Goal: Transaction & Acquisition: Subscribe to service/newsletter

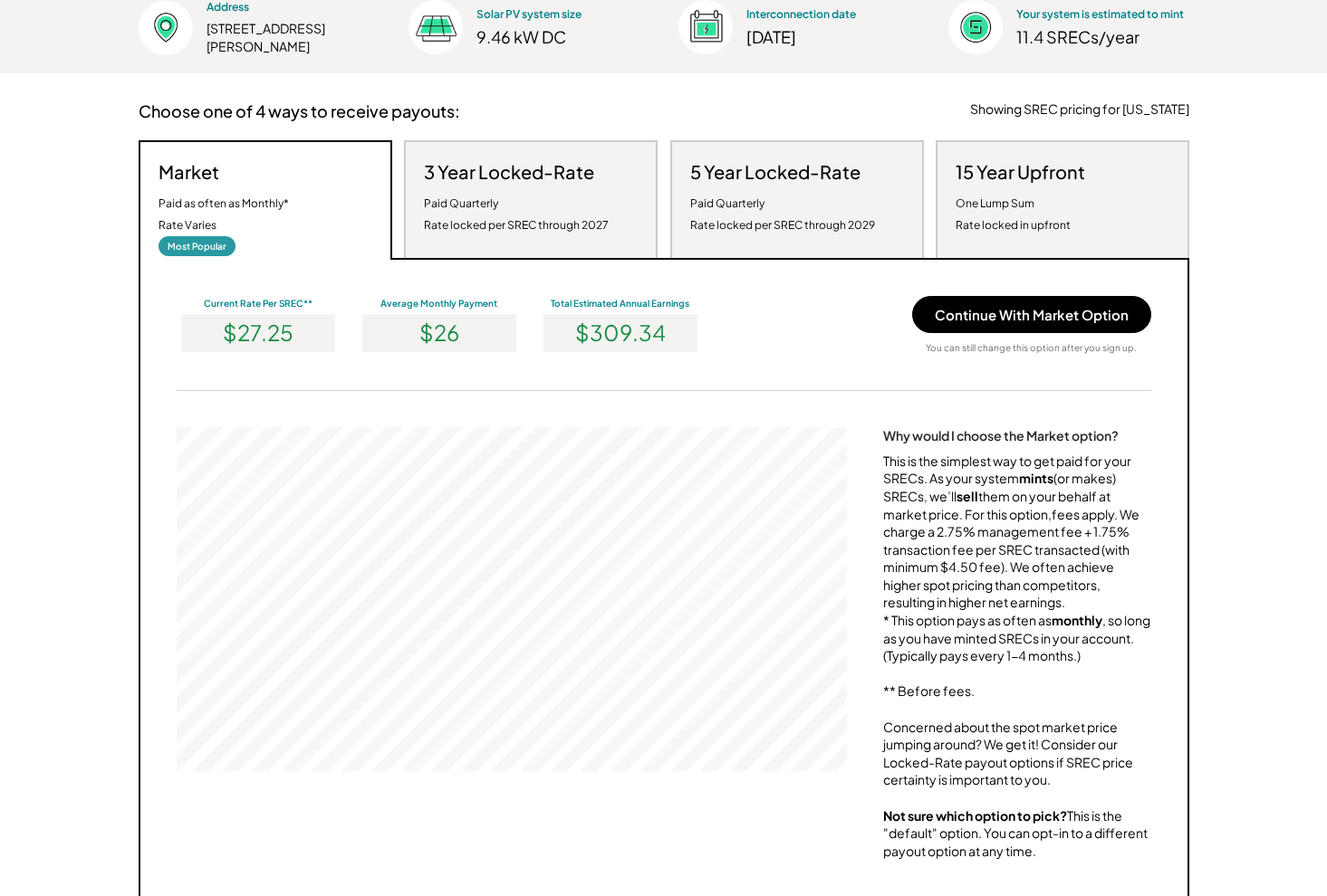
scroll to position [326, 0]
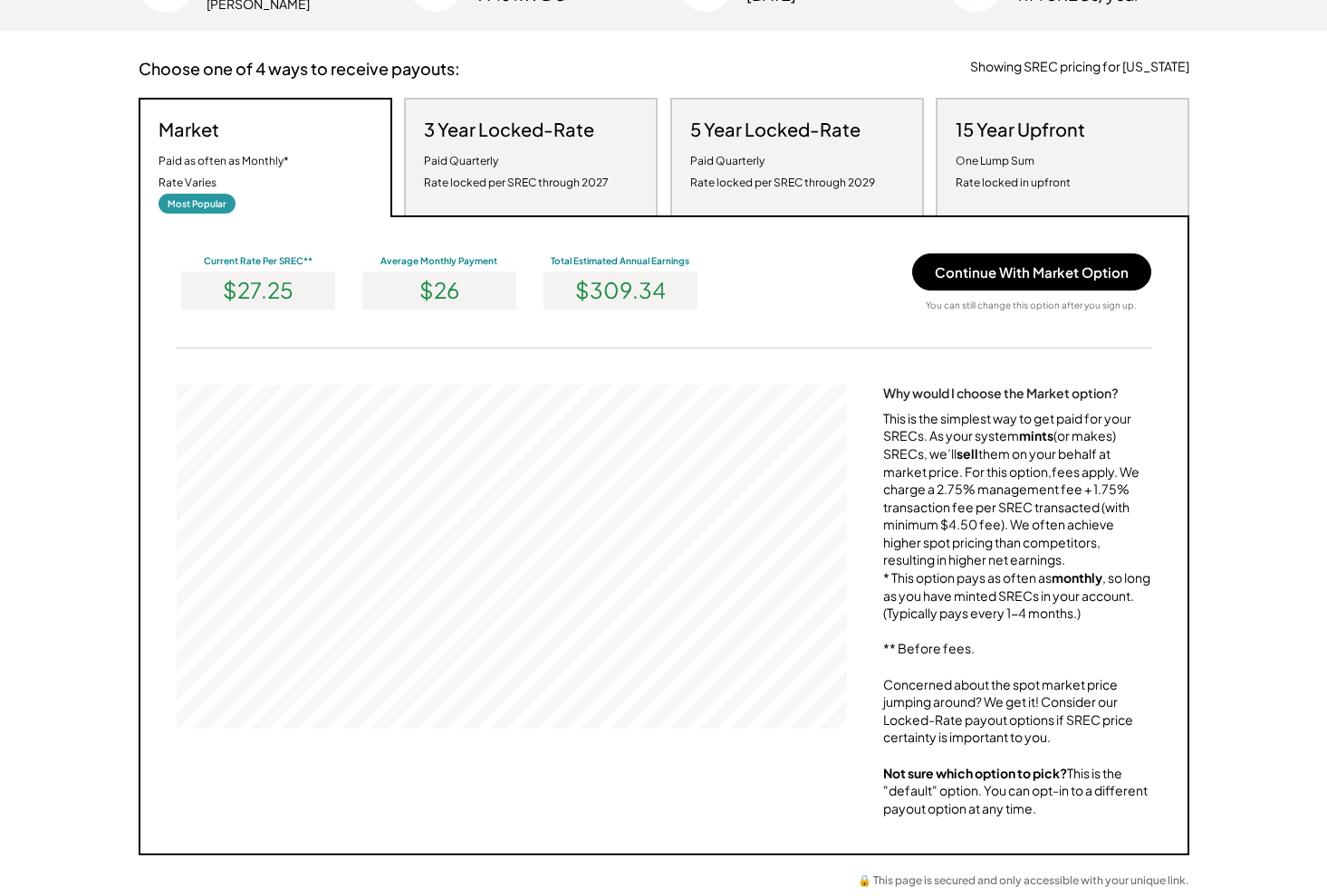
click at [547, 124] on h3 "3 Year Locked-Rate" at bounding box center [509, 129] width 170 height 23
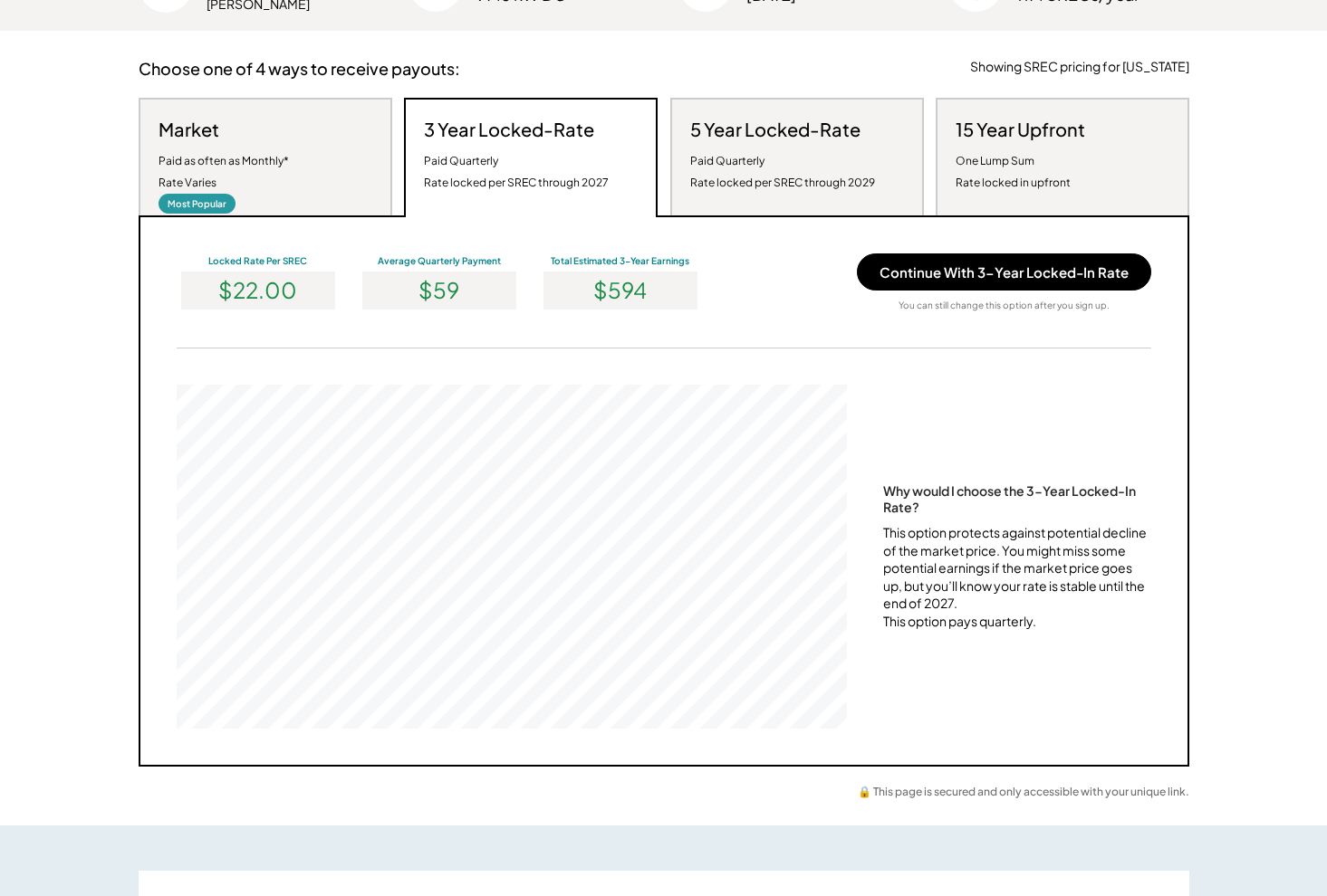
scroll to position [344, 670]
click at [808, 133] on h3 "5 Year Locked-Rate" at bounding box center [775, 129] width 170 height 23
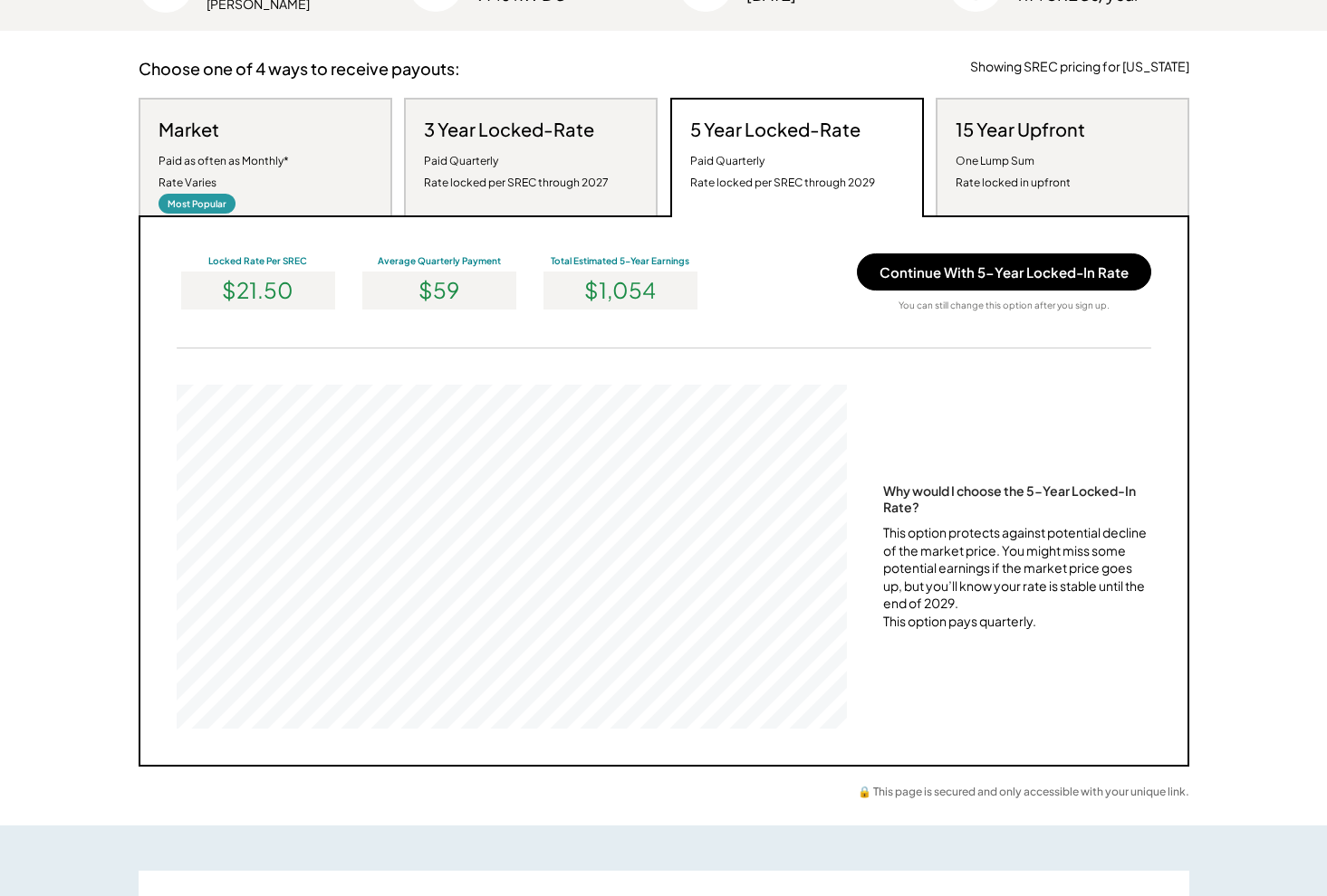
click at [549, 138] on h3 "3 Year Locked-Rate" at bounding box center [509, 129] width 170 height 23
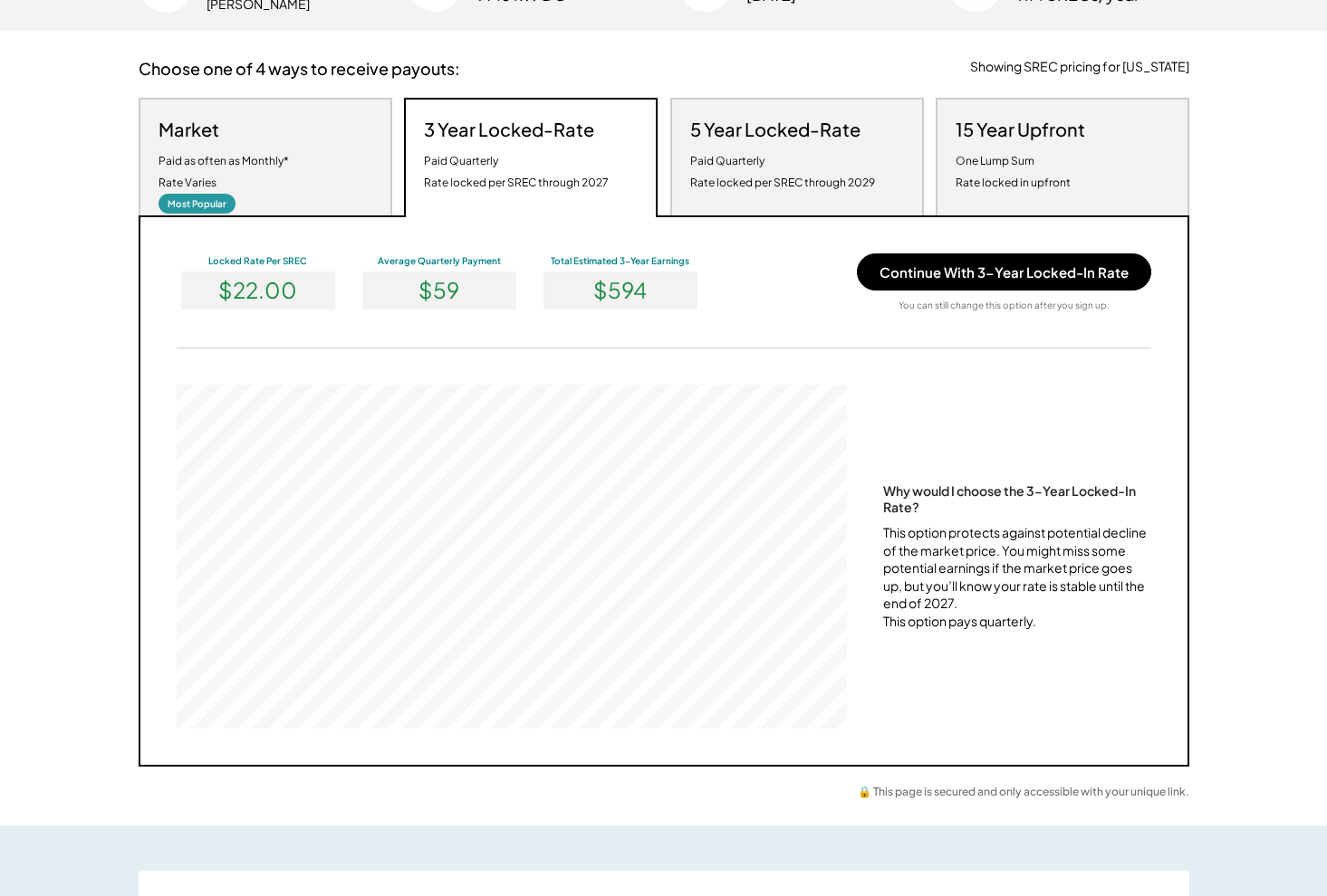
click at [741, 150] on div "Paid Quarterly Rate locked per SREC through 2029" at bounding box center [782, 172] width 185 height 44
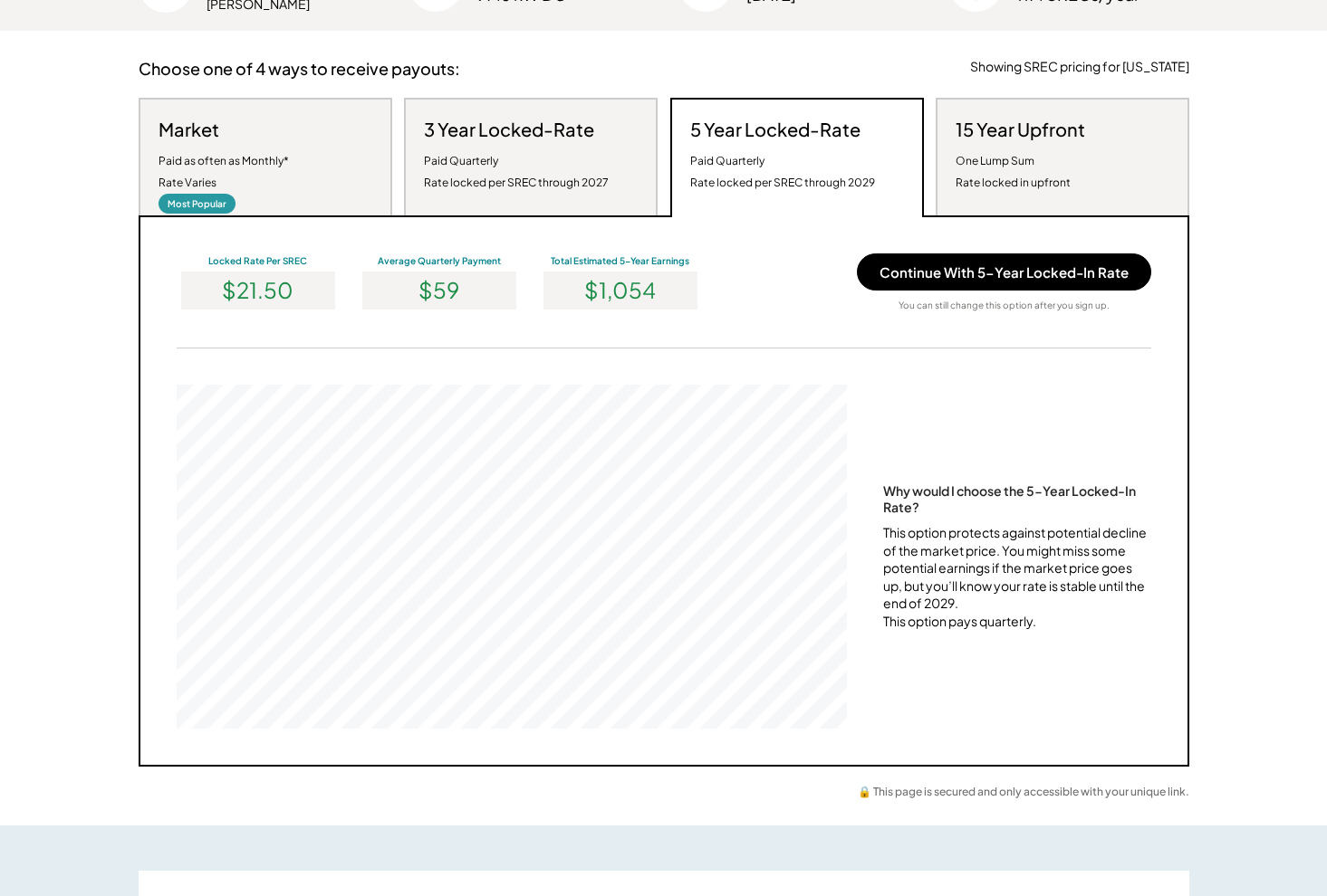
click at [286, 159] on div "Market Paid as often as Monthly* Rate Varies Most Popular" at bounding box center [264, 156] width 253 height 118
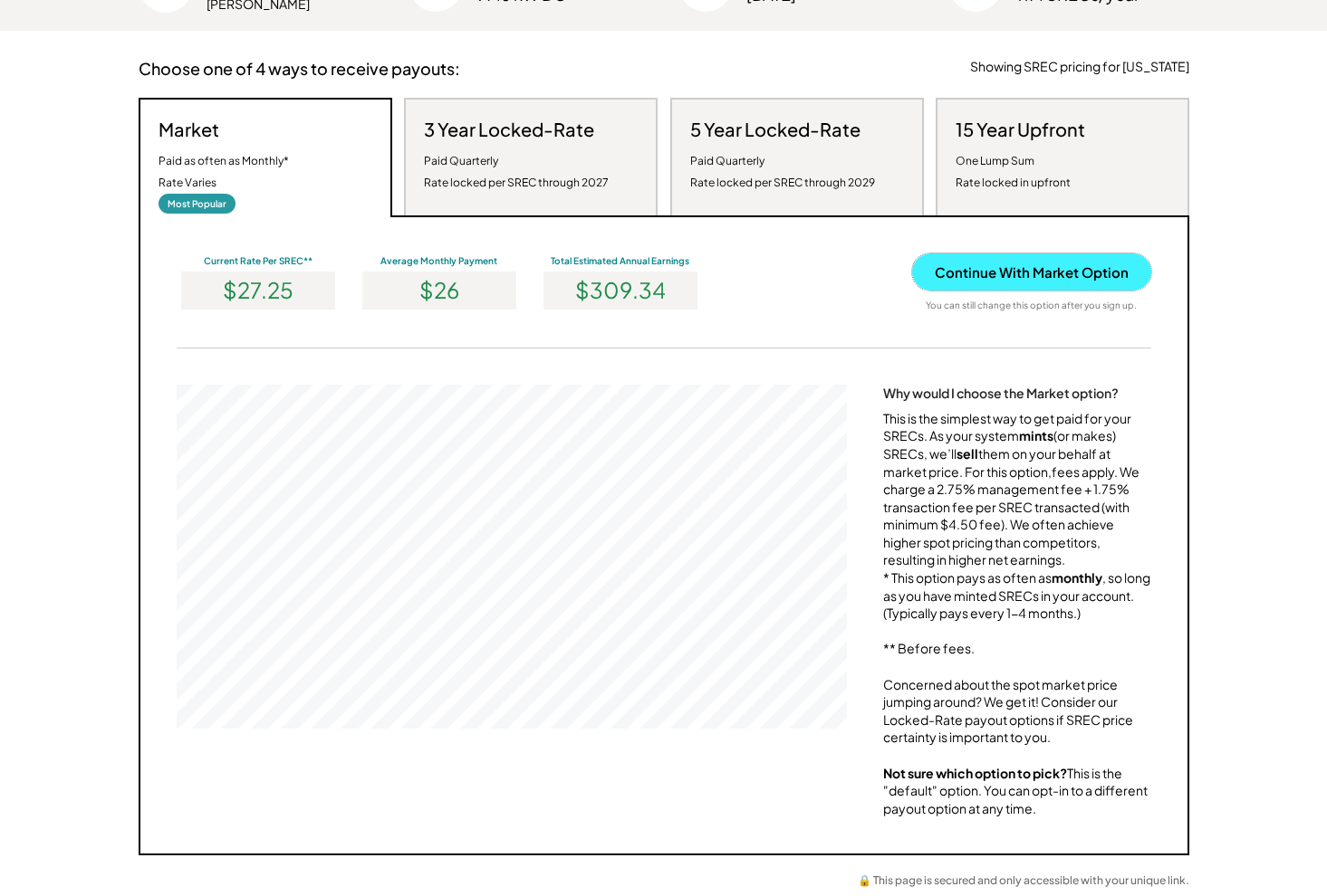
click at [1066, 272] on button "Continue With Market Option" at bounding box center [1032, 272] width 239 height 37
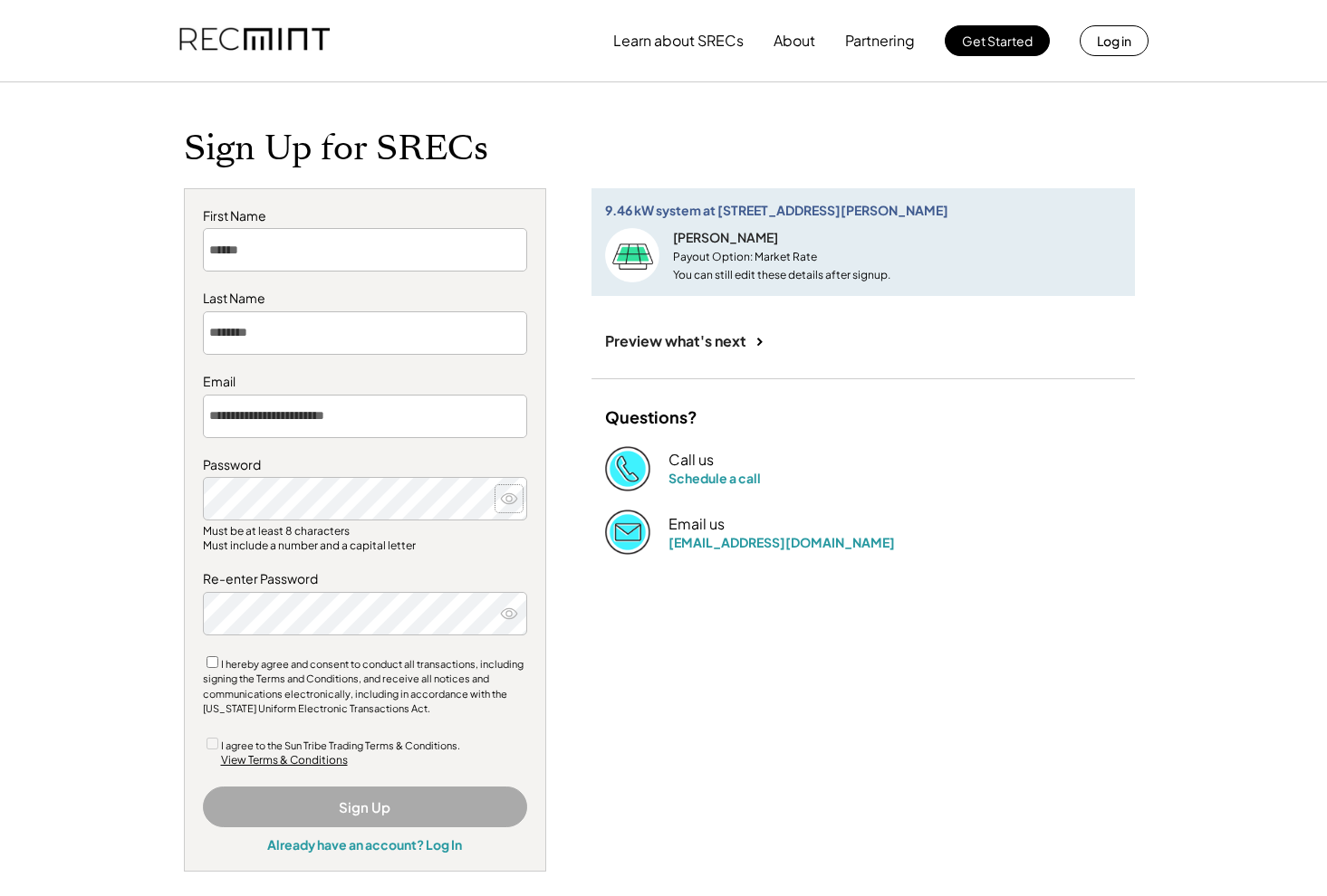
click at [509, 500] on icon at bounding box center [509, 499] width 19 height 19
click at [215, 656] on div "I hereby agree and consent to conduct all transactions, including signing the T…" at bounding box center [365, 685] width 324 height 63
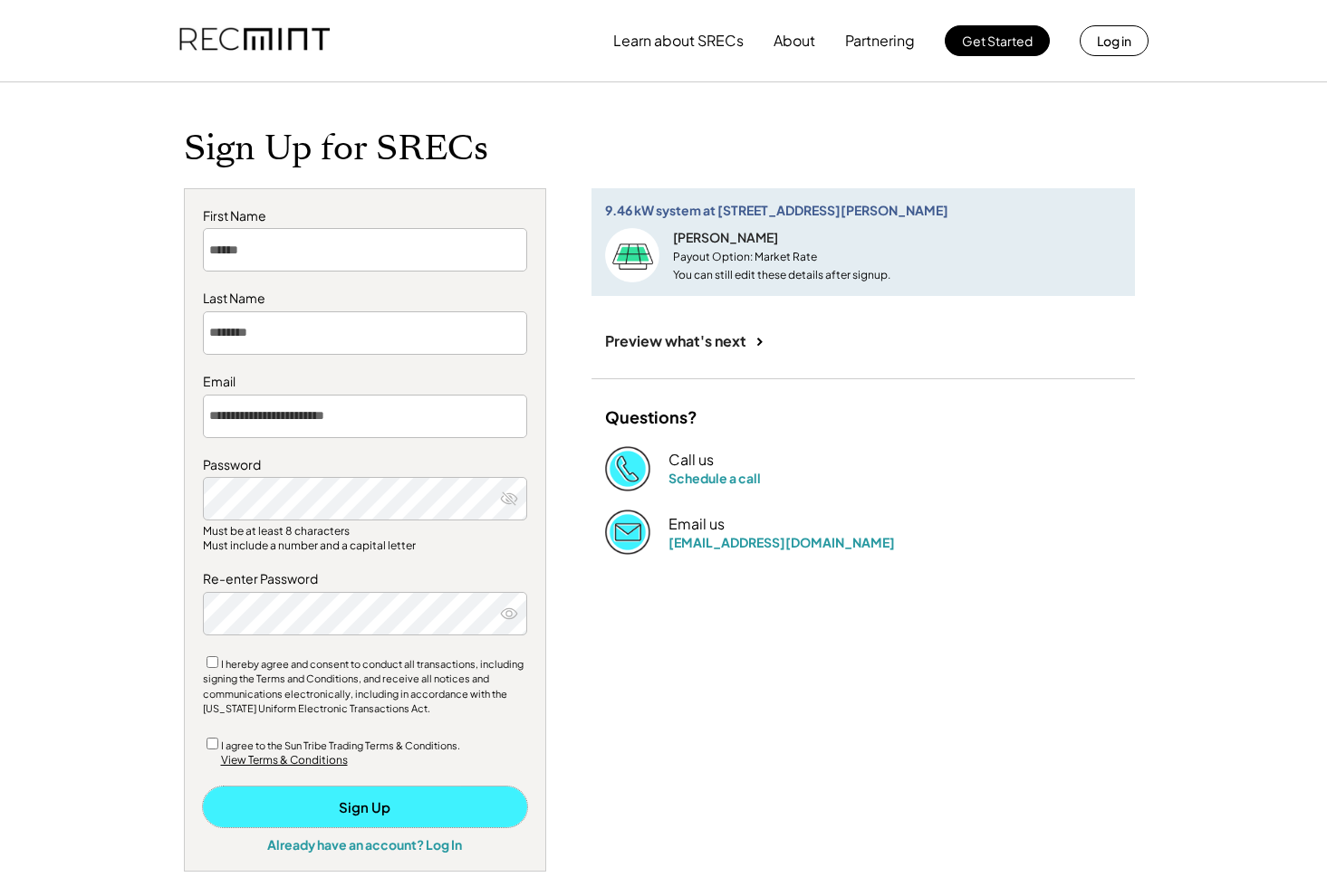
click at [287, 800] on button "Sign Up" at bounding box center [365, 807] width 324 height 41
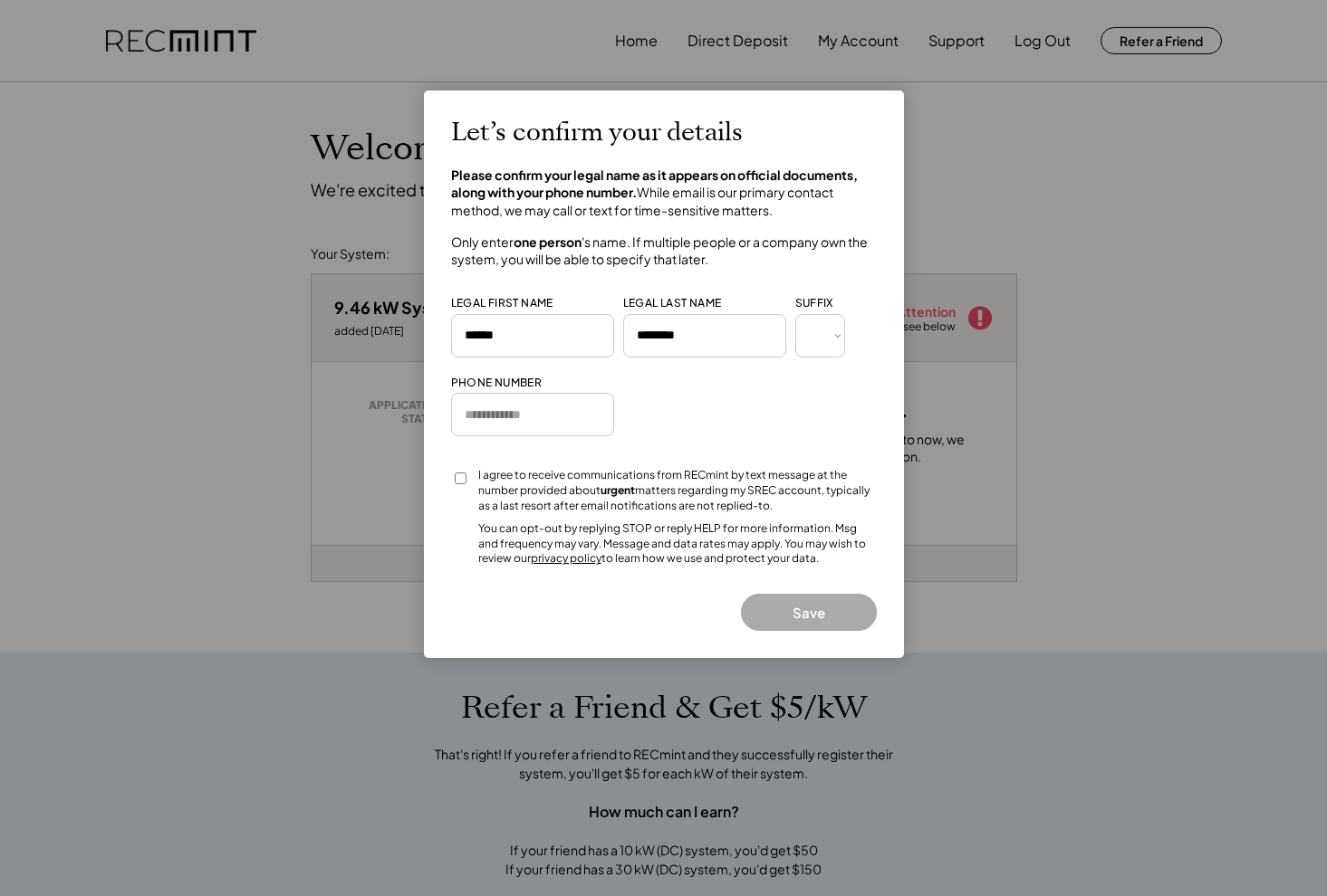
click at [565, 431] on input "input" at bounding box center [533, 415] width 163 height 44
type input "**********"
click at [814, 621] on button "Save" at bounding box center [808, 612] width 135 height 37
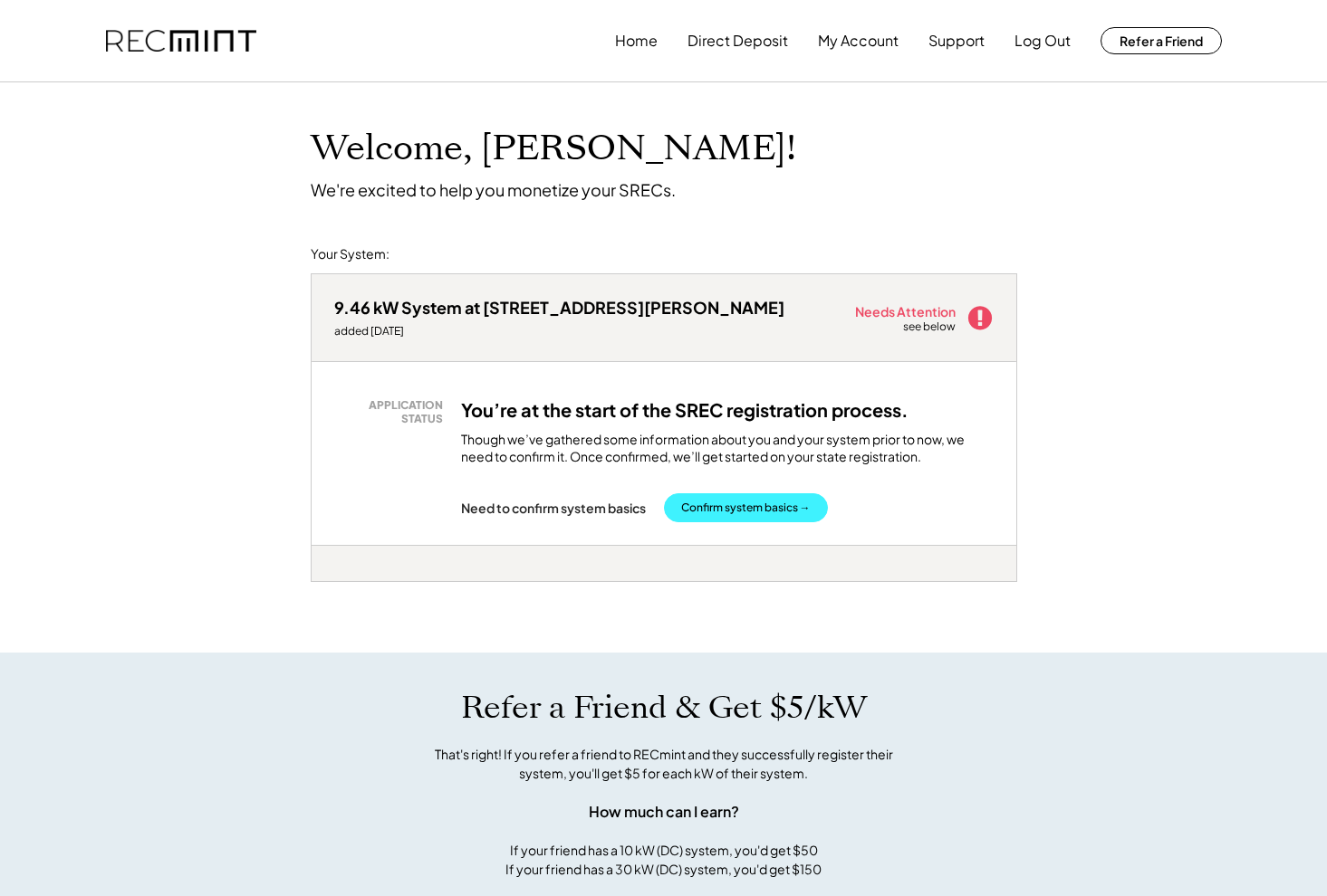
click at [778, 501] on button "Confirm system basics →" at bounding box center [745, 507] width 164 height 29
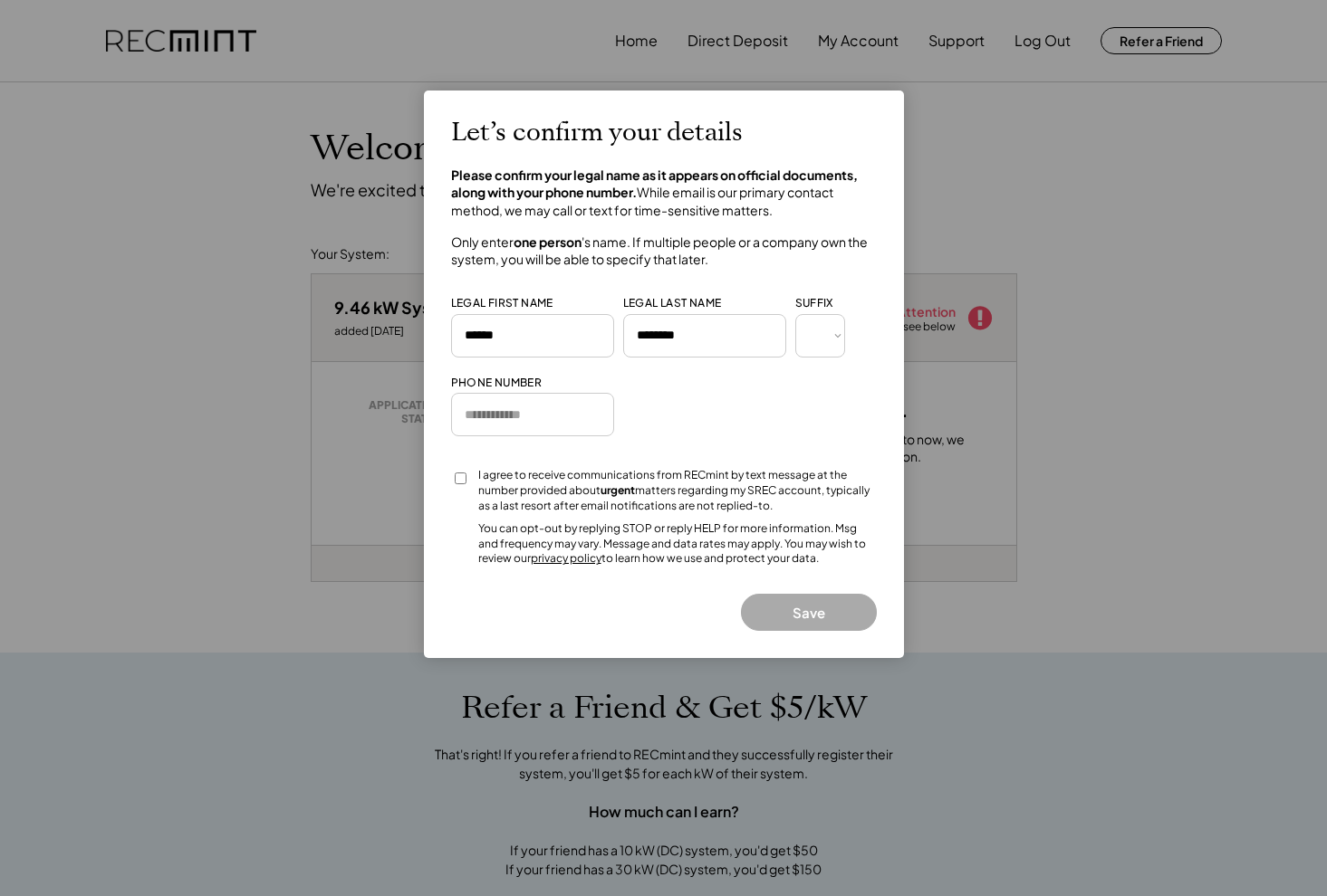
click at [470, 481] on div "I agree to receive communications from RECmint by text message at the number pr…" at bounding box center [664, 518] width 426 height 98
click at [467, 480] on div at bounding box center [460, 484] width 19 height 32
click at [826, 341] on select "*** *** * ** *** ** * ** *** **** ** *" at bounding box center [820, 336] width 50 height 44
select select "**********"
click at [795, 314] on select "*** *** * ** *** ** * ** *** **** ** *" at bounding box center [820, 336] width 50 height 44
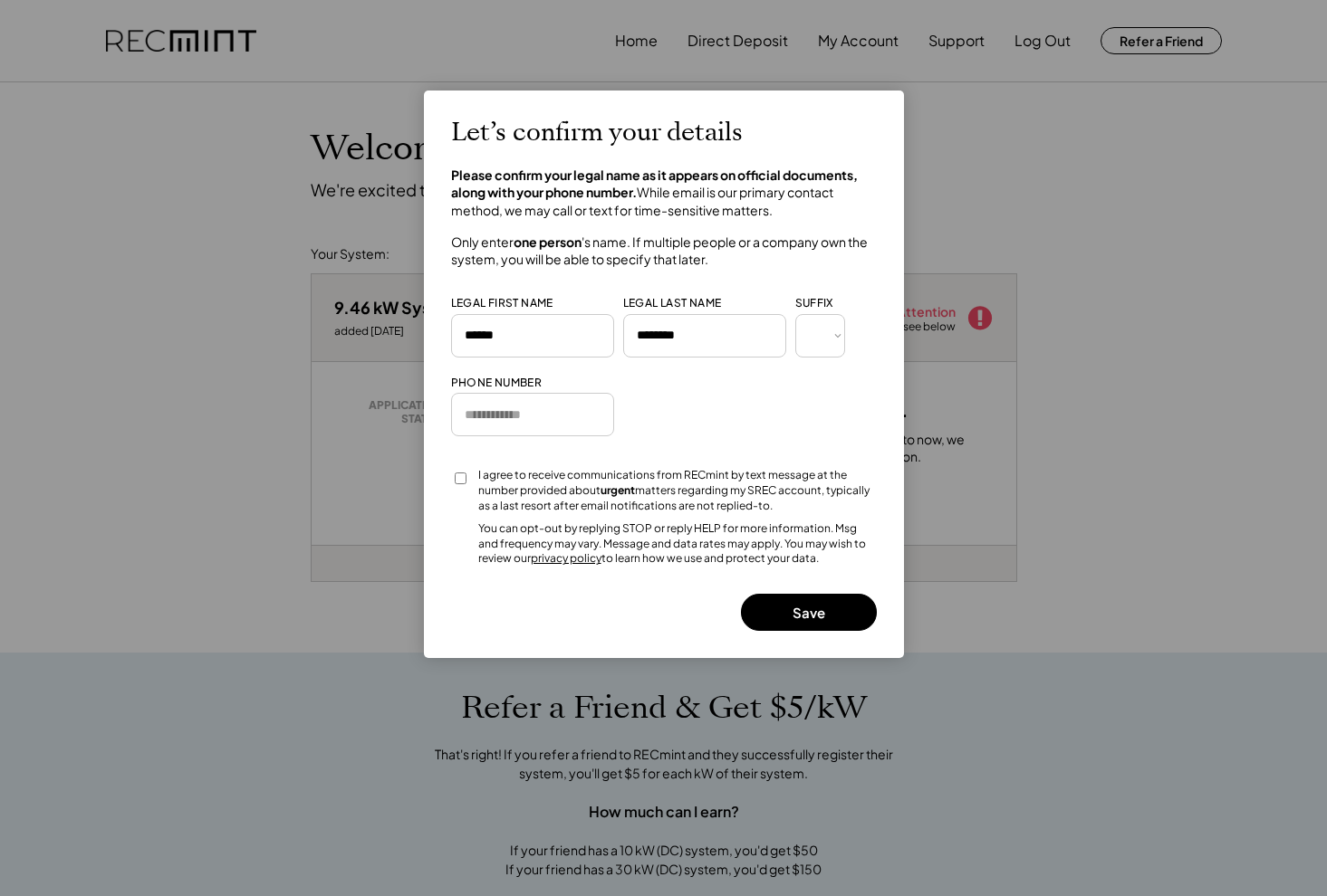
click at [721, 348] on input "input" at bounding box center [704, 336] width 163 height 44
click at [587, 405] on input "input" at bounding box center [533, 415] width 163 height 44
click at [788, 612] on button "Save" at bounding box center [808, 612] width 135 height 37
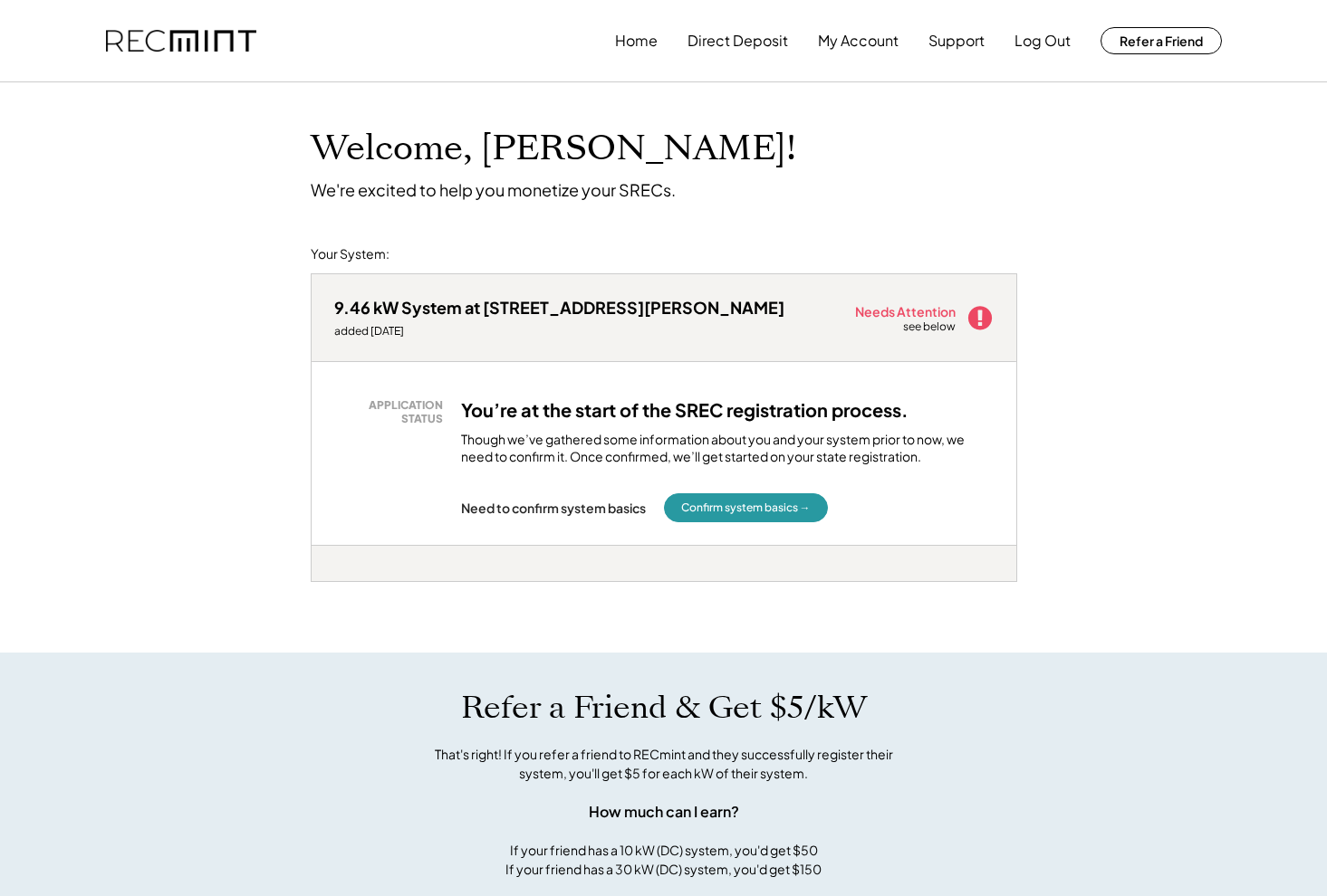
click at [974, 317] on use at bounding box center [978, 317] width 23 height 23
click at [779, 513] on button "Confirm system basics →" at bounding box center [745, 507] width 164 height 29
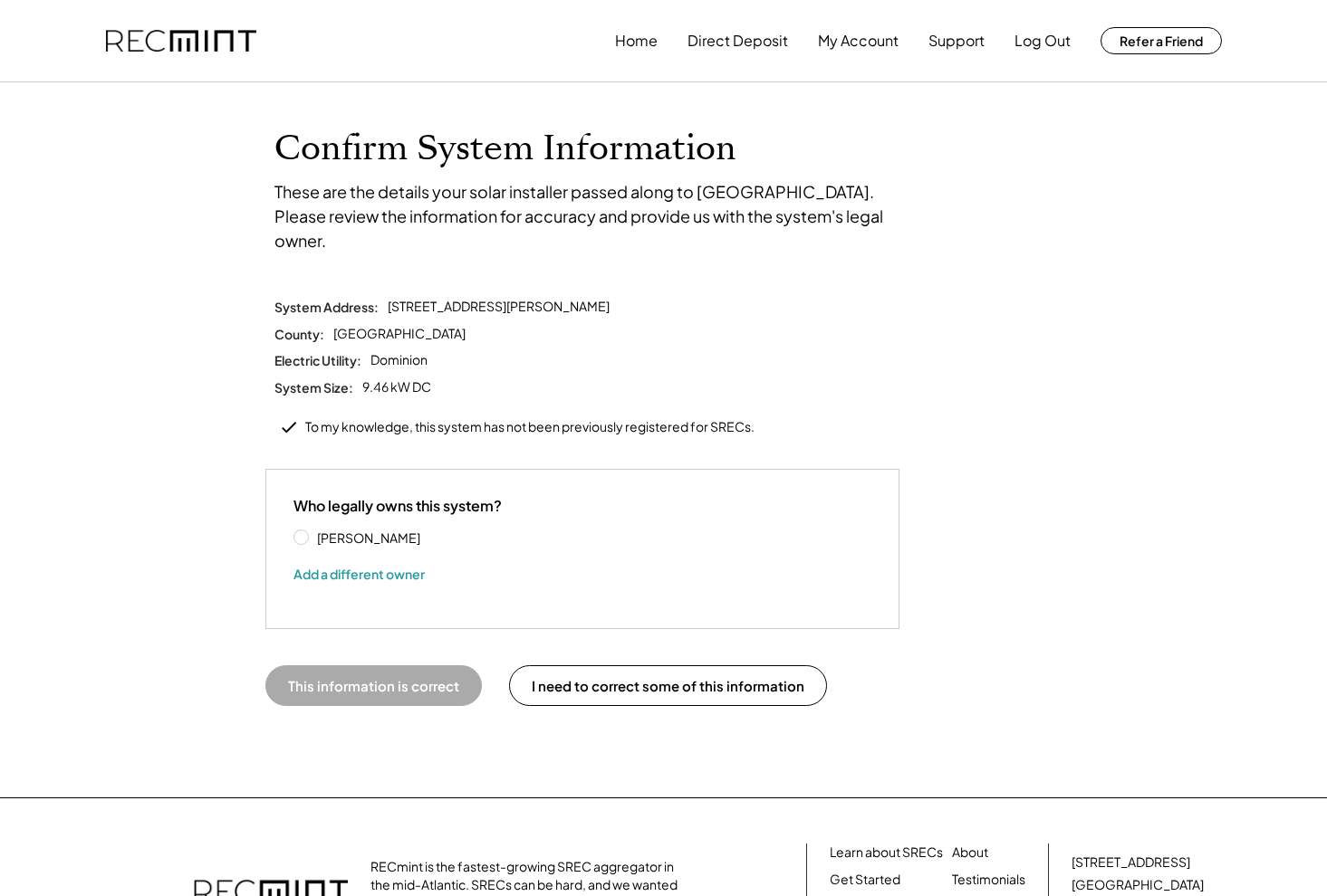
click at [303, 529] on div "[PERSON_NAME] Add a different owner" at bounding box center [582, 557] width 578 height 58
click at [312, 531] on label "Nagesh Chintada" at bounding box center [393, 538] width 163 height 13
click at [400, 665] on button "This information is correct" at bounding box center [373, 685] width 216 height 41
click at [470, 418] on div "To my knowledge, this system has not been previously registered for SRECs." at bounding box center [530, 428] width 449 height 19
click at [387, 665] on button "This information is correct" at bounding box center [373, 685] width 216 height 41
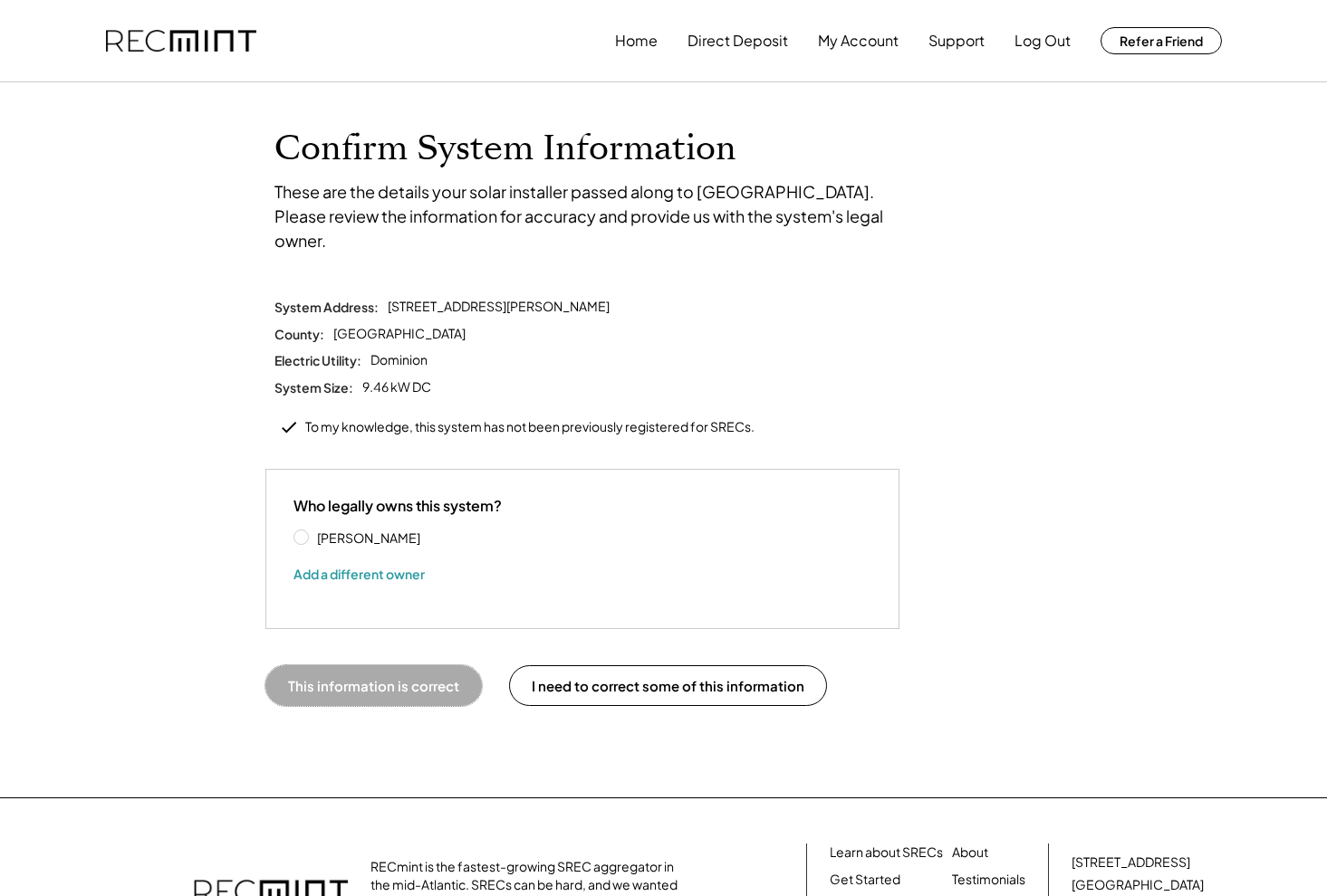
click at [387, 665] on button "This information is correct" at bounding box center [373, 685] width 216 height 41
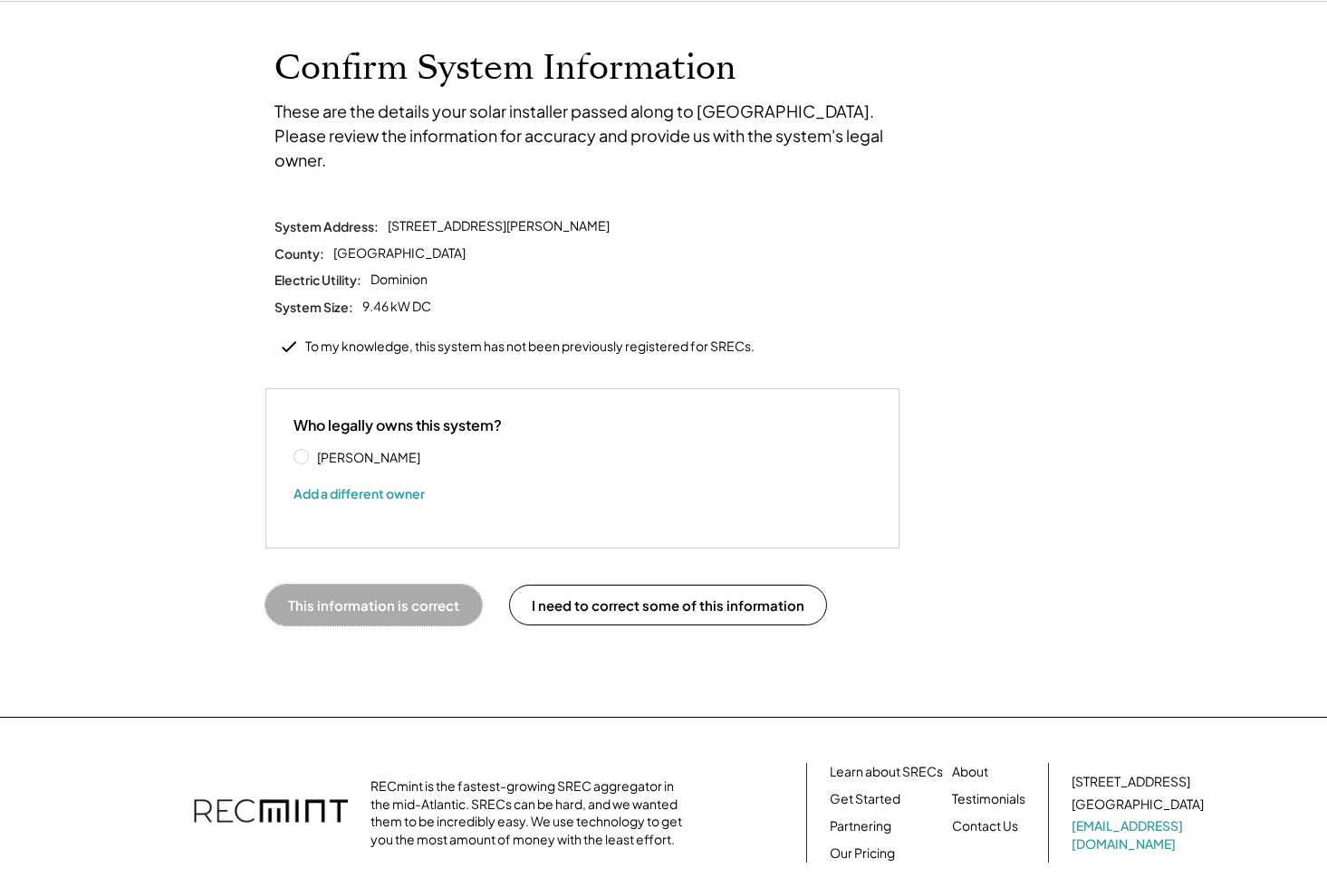
scroll to position [174, 0]
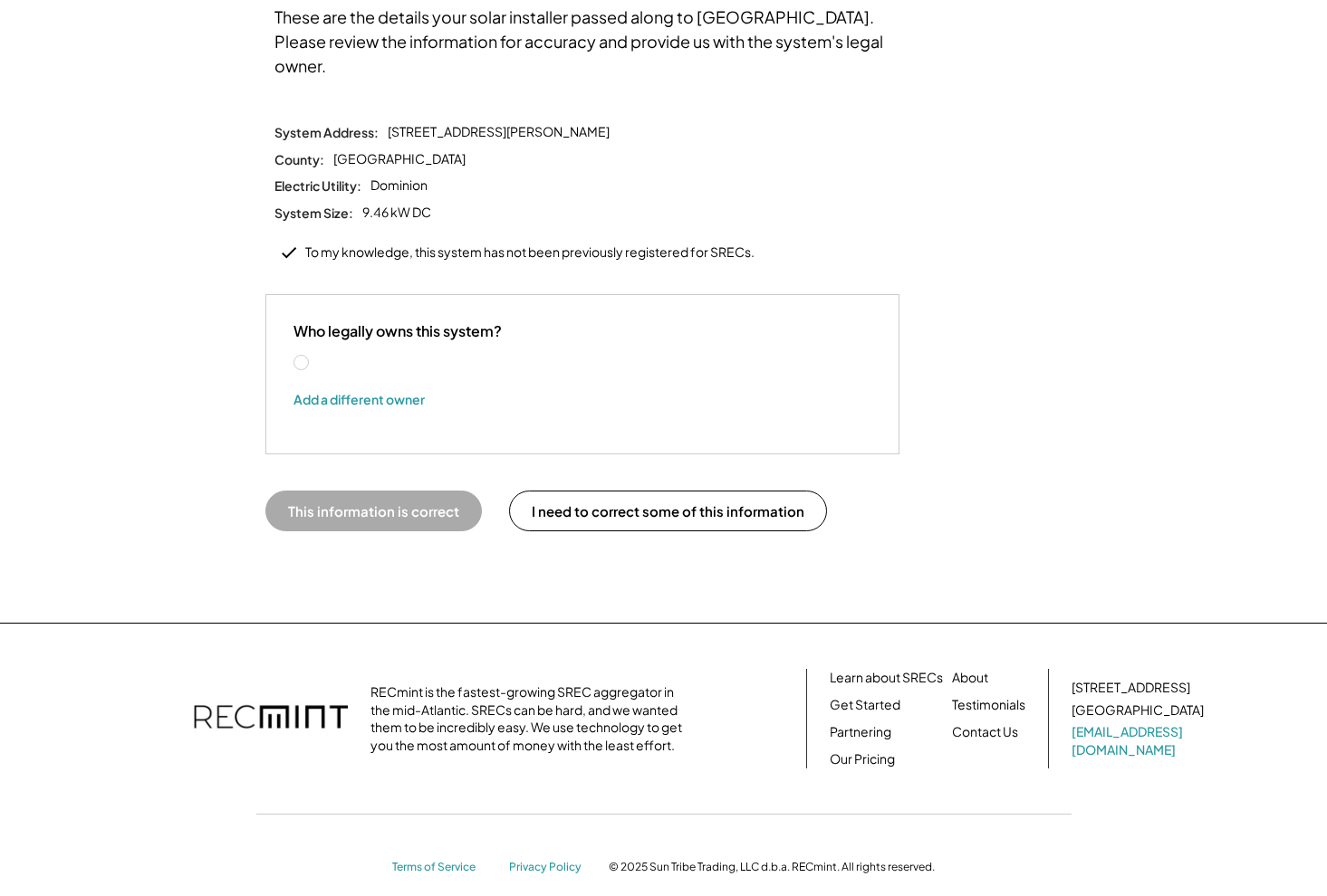
click at [312, 357] on label "[PERSON_NAME]" at bounding box center [393, 364] width 163 height 13
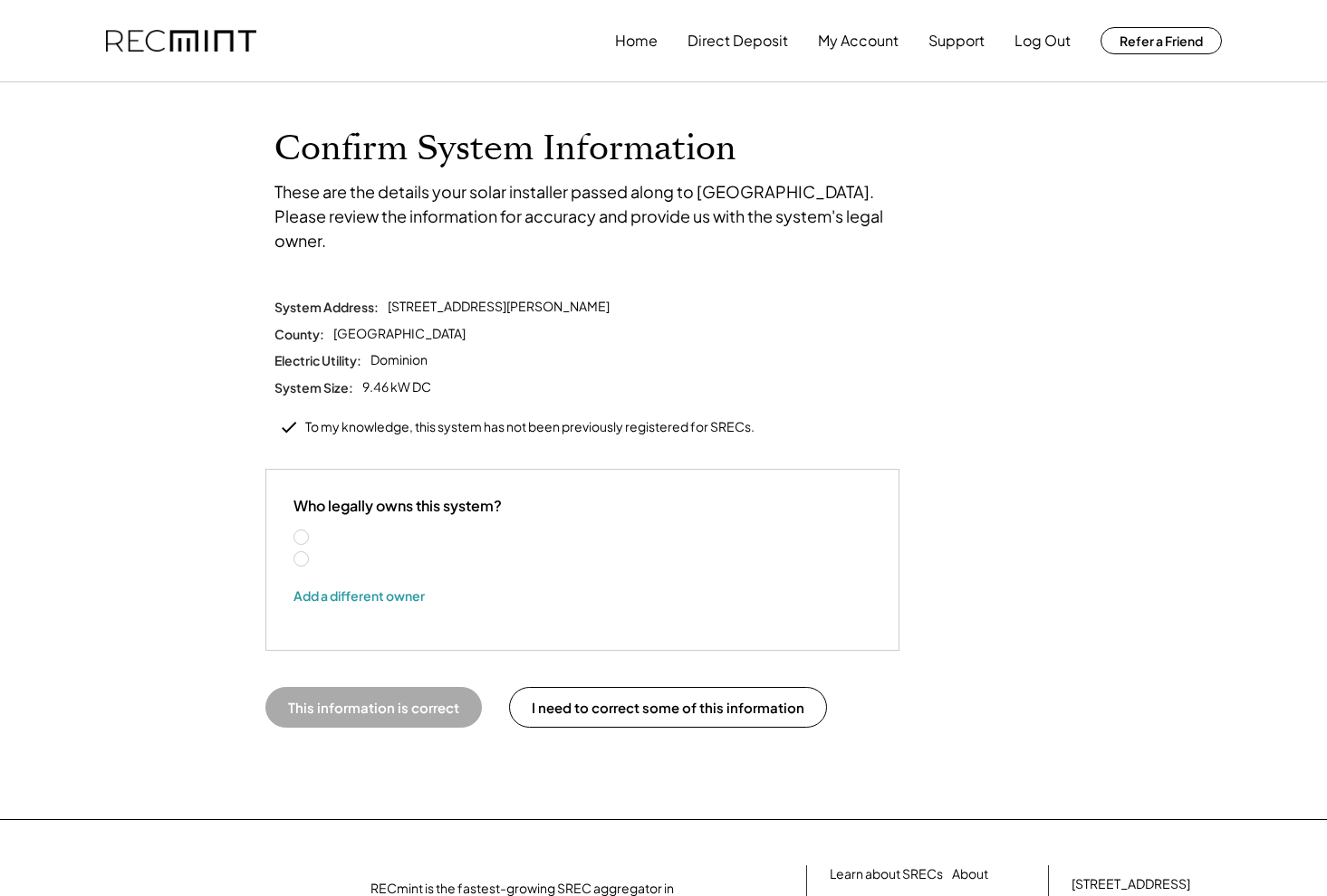
click at [312, 553] on label "[PERSON_NAME]" at bounding box center [393, 559] width 163 height 13
click at [312, 531] on label "[PERSON_NAME]" at bounding box center [393, 538] width 163 height 13
click at [358, 687] on button "This information is correct" at bounding box center [373, 708] width 216 height 41
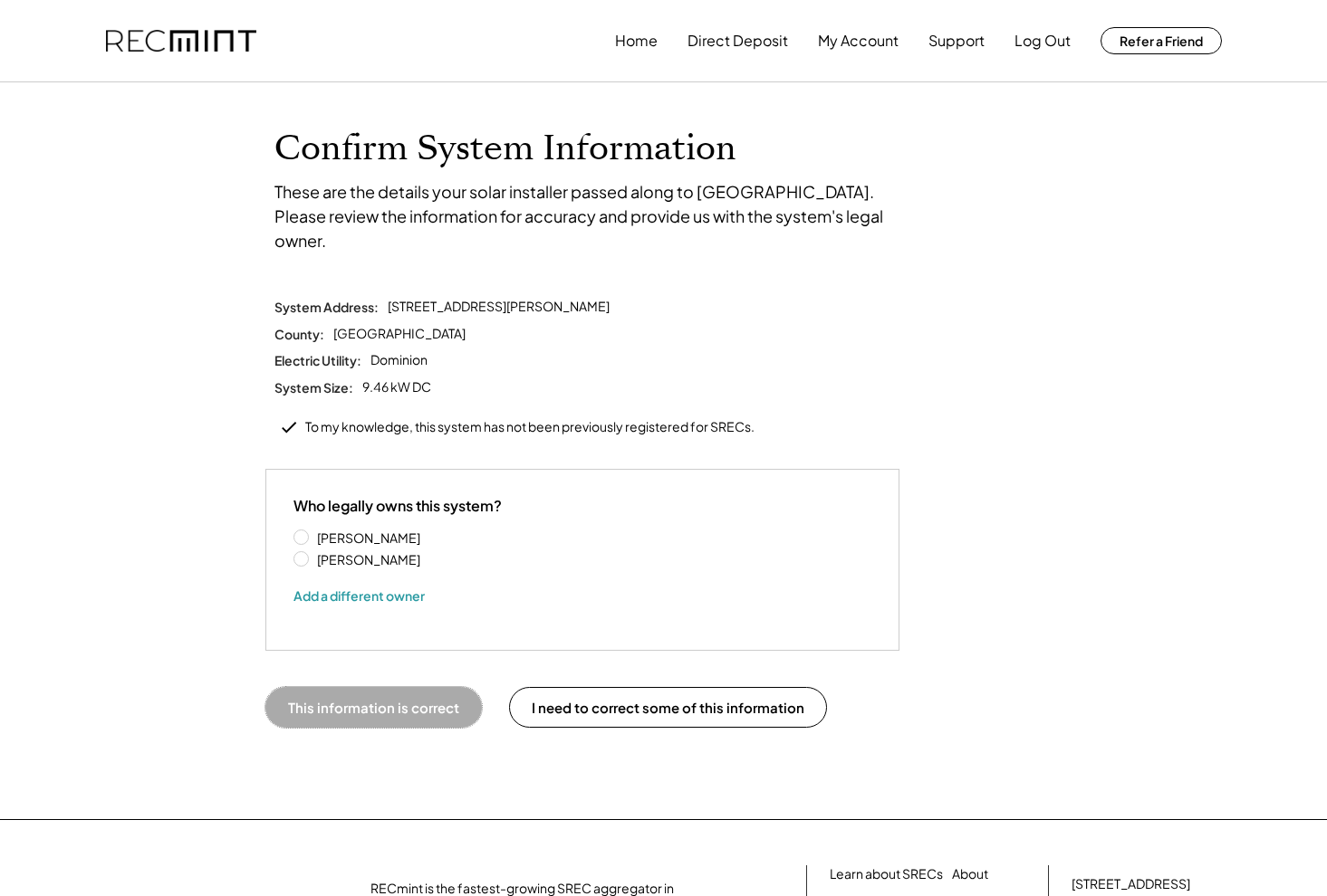
click at [358, 687] on button "This information is correct" at bounding box center [373, 708] width 216 height 41
click at [309, 533] on div "[PERSON_NAME] [PERSON_NAME]" at bounding box center [383, 548] width 181 height 40
click at [312, 553] on label "[PERSON_NAME]" at bounding box center [393, 559] width 163 height 13
click at [349, 687] on button "This information is correct" at bounding box center [373, 708] width 216 height 41
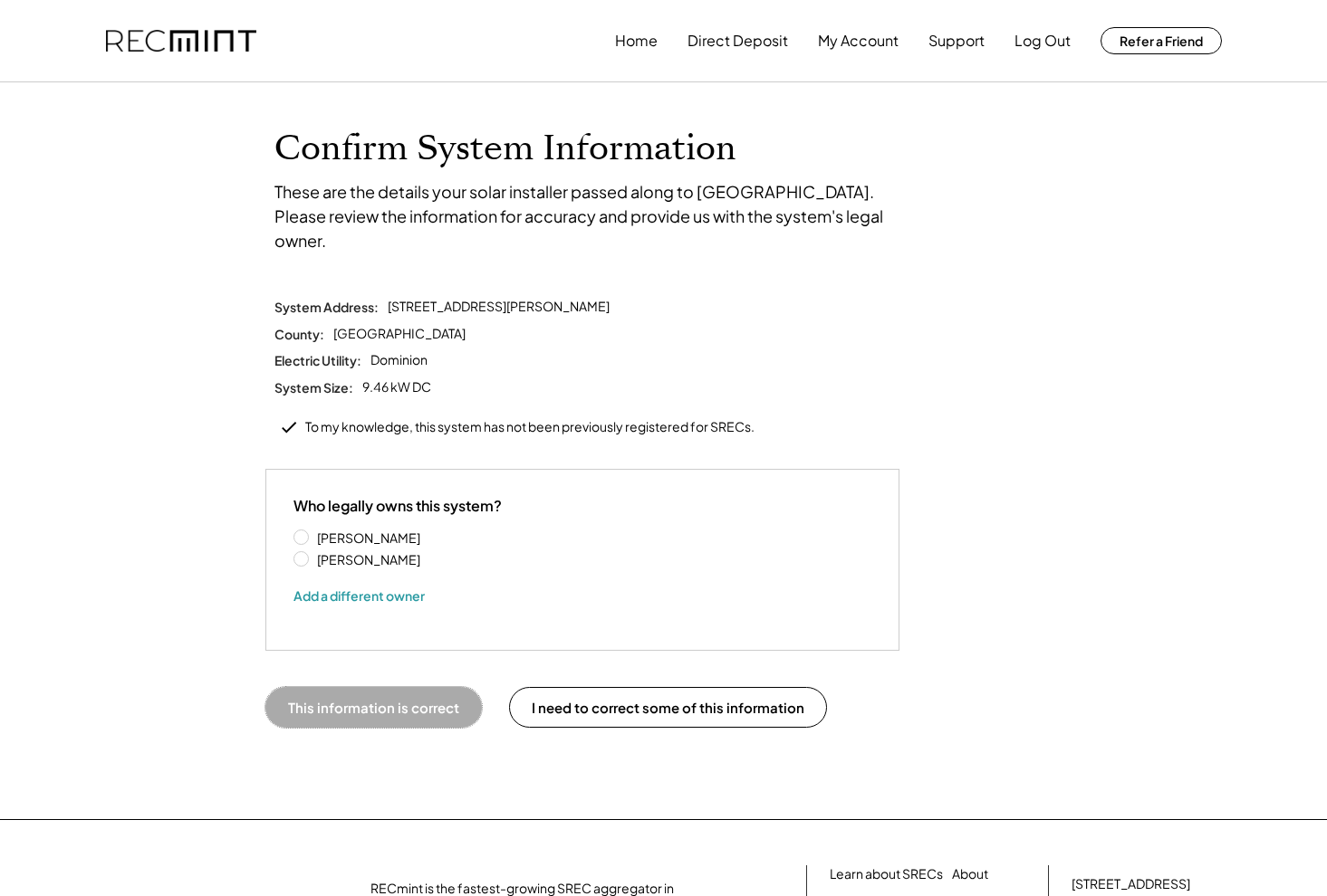
click at [349, 687] on button "This information is correct" at bounding box center [373, 708] width 216 height 41
click at [836, 43] on button "My Account" at bounding box center [857, 40] width 81 height 36
